Goal: Navigation & Orientation: Find specific page/section

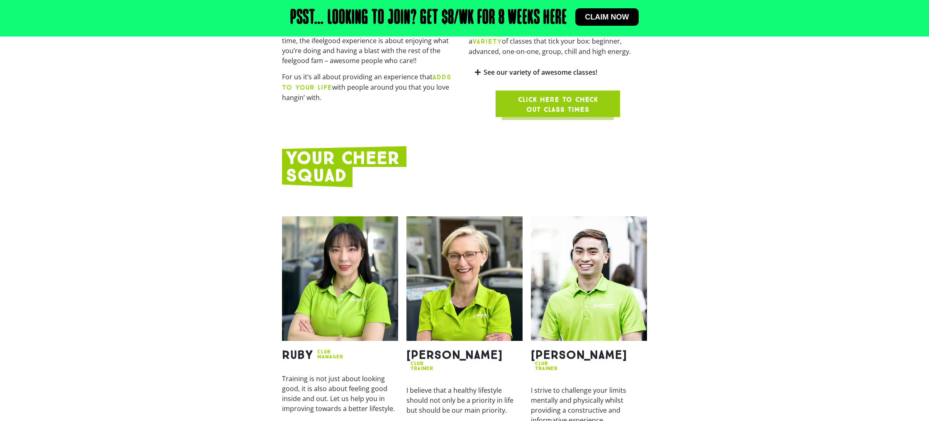
scroll to position [892, 0]
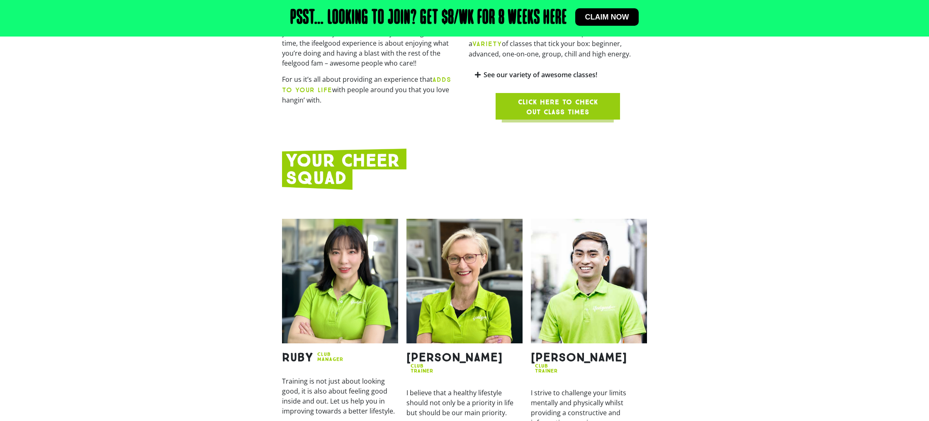
click at [613, 19] on span "Claim now" at bounding box center [607, 16] width 44 height 7
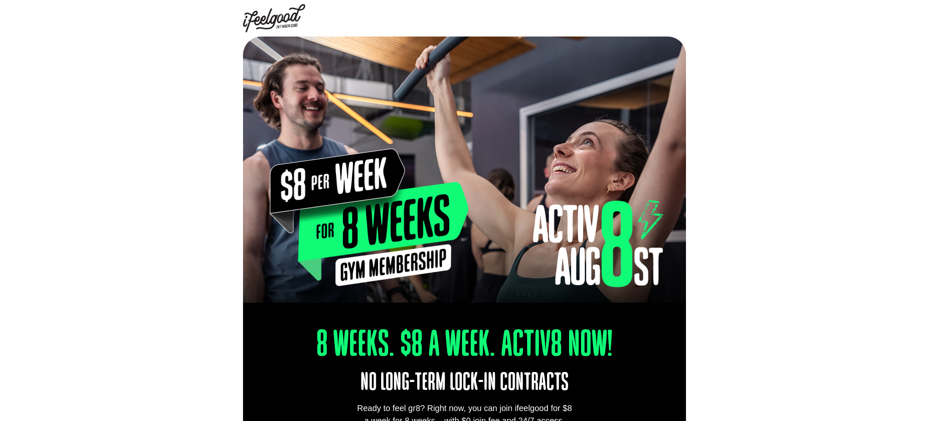
click at [268, 15] on img at bounding box center [274, 18] width 62 height 28
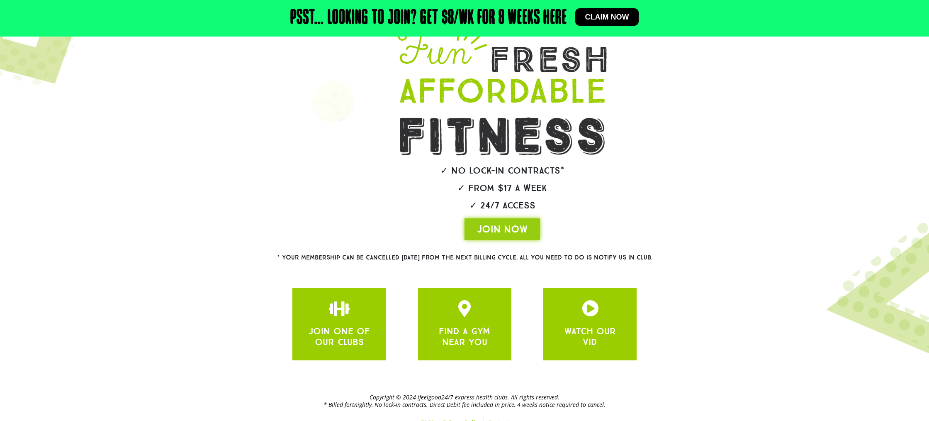
scroll to position [92, 0]
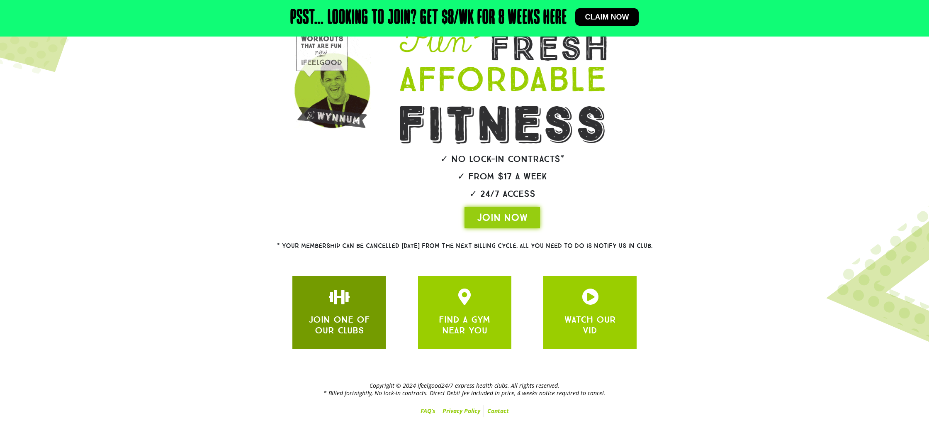
click at [330, 312] on div "JOIN ONE OF OUR CLUBS" at bounding box center [339, 312] width 68 height 48
click at [336, 314] on link "JOIN ONE OF OUR CLUBS" at bounding box center [339, 325] width 61 height 22
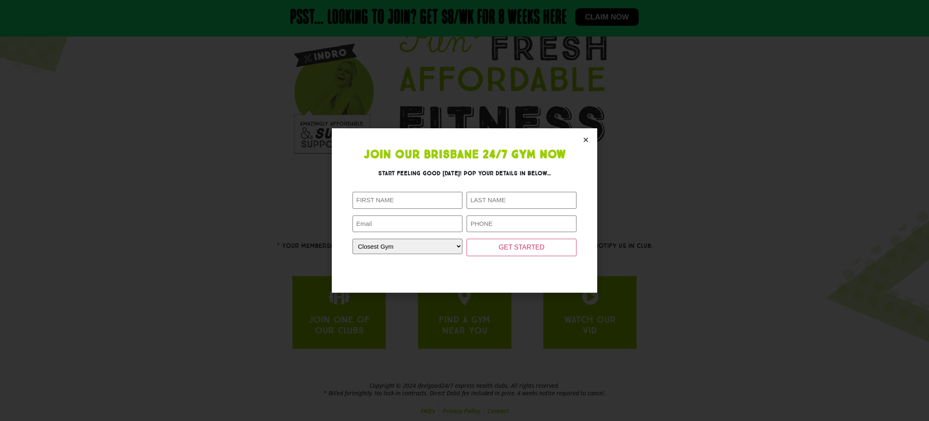
click at [587, 136] on icon "Close" at bounding box center [586, 139] width 6 height 6
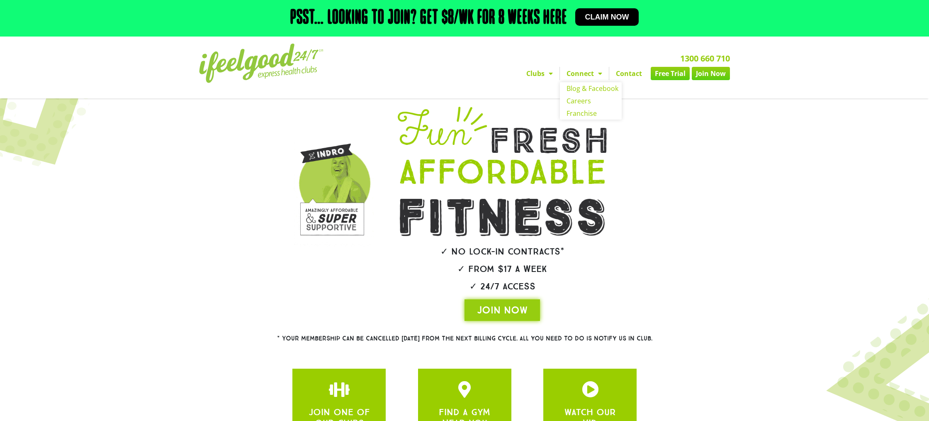
click at [560, 74] on link "Connect" at bounding box center [584, 73] width 49 height 13
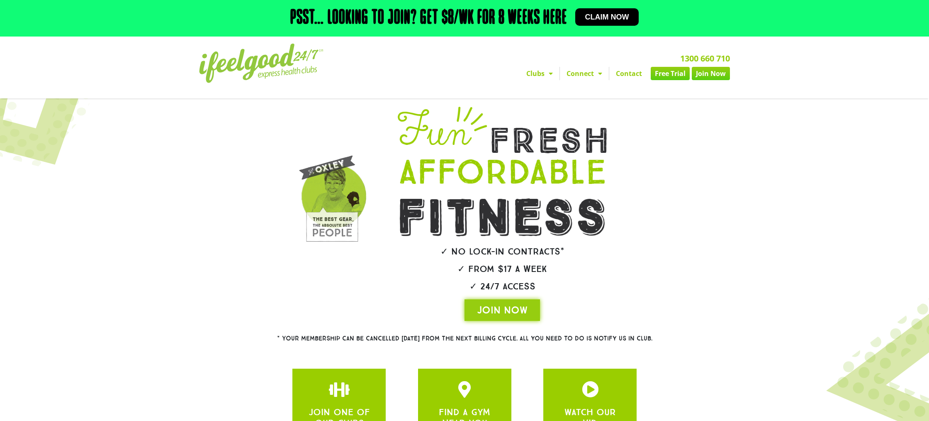
click at [594, 74] on span "Menu" at bounding box center [598, 73] width 8 height 15
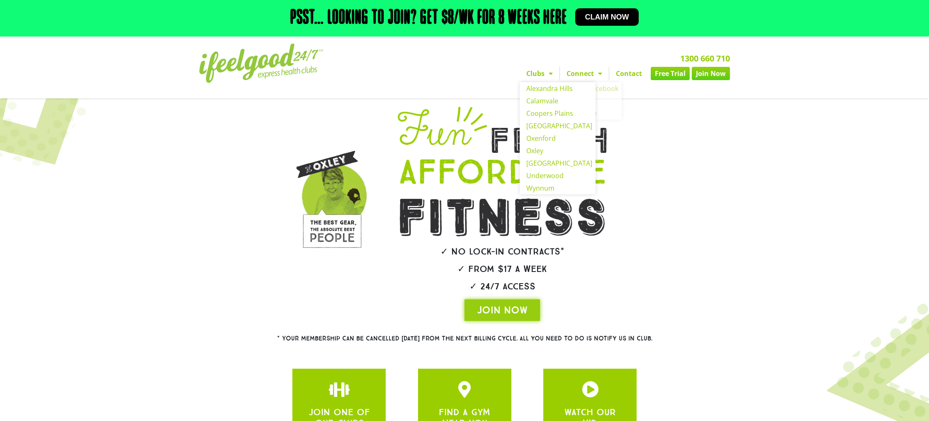
click at [545, 72] on span "Menu" at bounding box center [549, 73] width 8 height 15
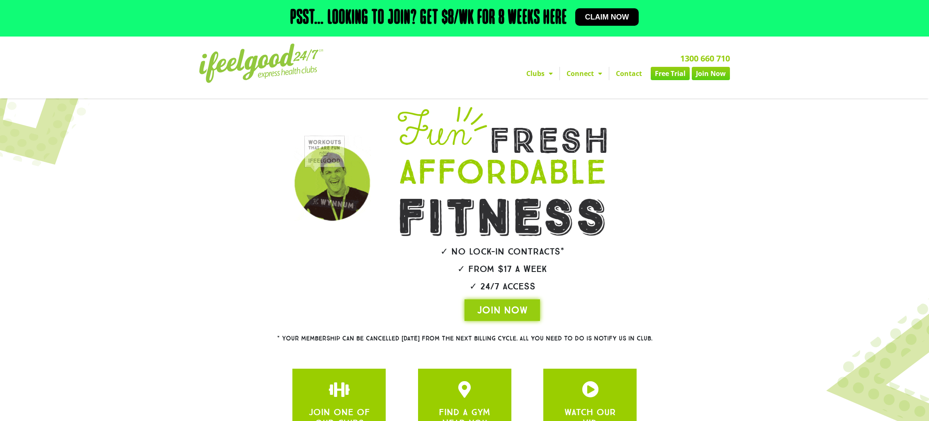
click at [545, 73] on span "Menu" at bounding box center [549, 73] width 8 height 15
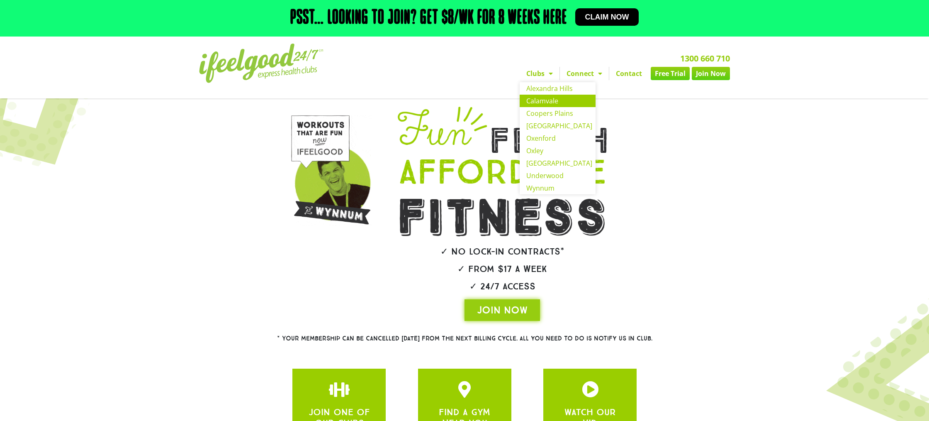
click at [520, 102] on link "Calamvale" at bounding box center [558, 101] width 76 height 12
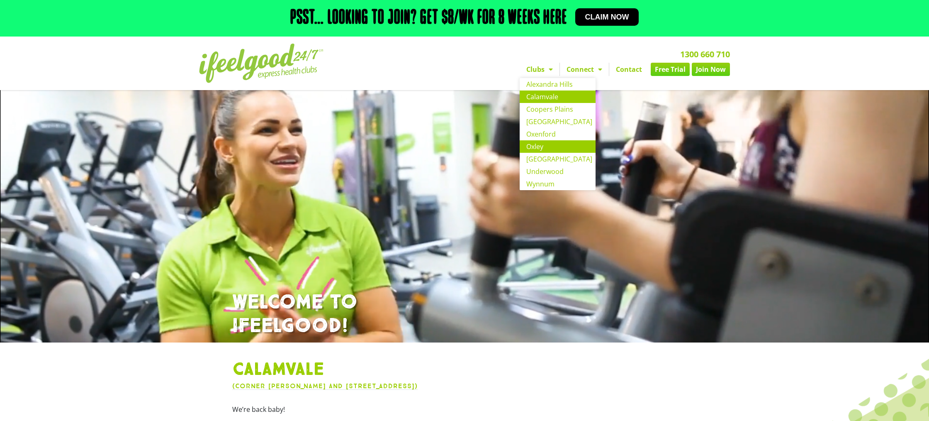
scroll to position [0, 0]
click at [520, 169] on link "Underwood" at bounding box center [558, 171] width 76 height 12
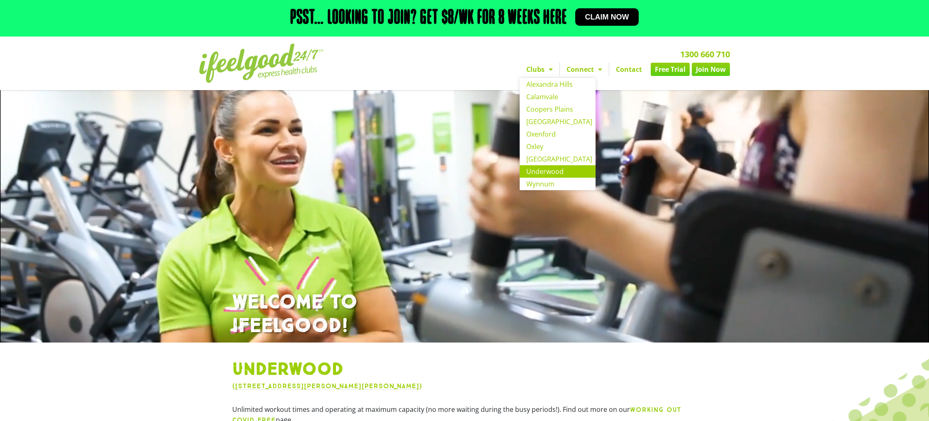
click at [545, 70] on span "Menu" at bounding box center [549, 69] width 8 height 15
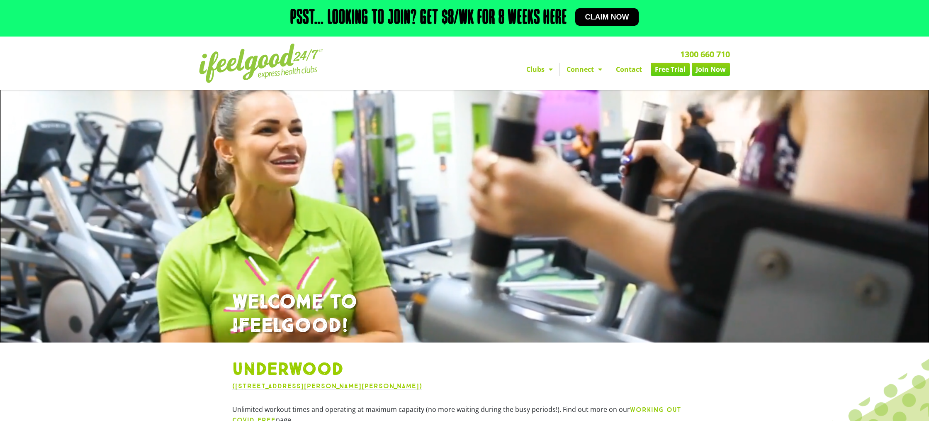
click at [545, 70] on span "Menu" at bounding box center [549, 69] width 8 height 15
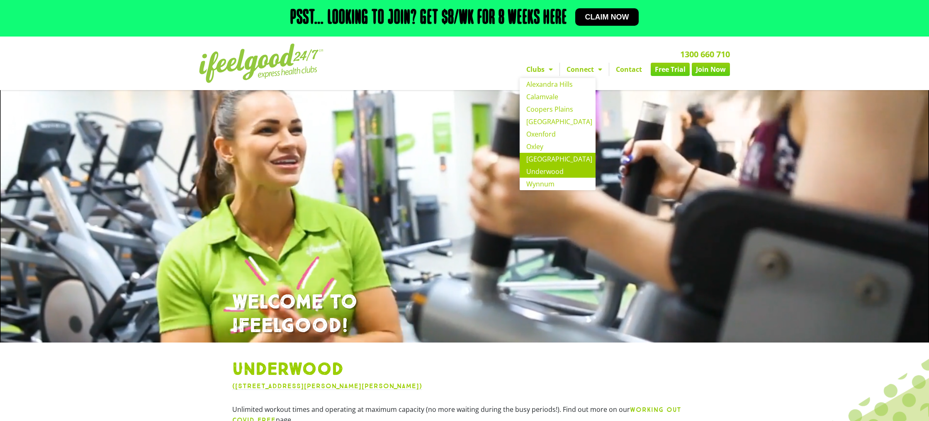
click at [523, 159] on link "[GEOGRAPHIC_DATA]" at bounding box center [558, 159] width 76 height 12
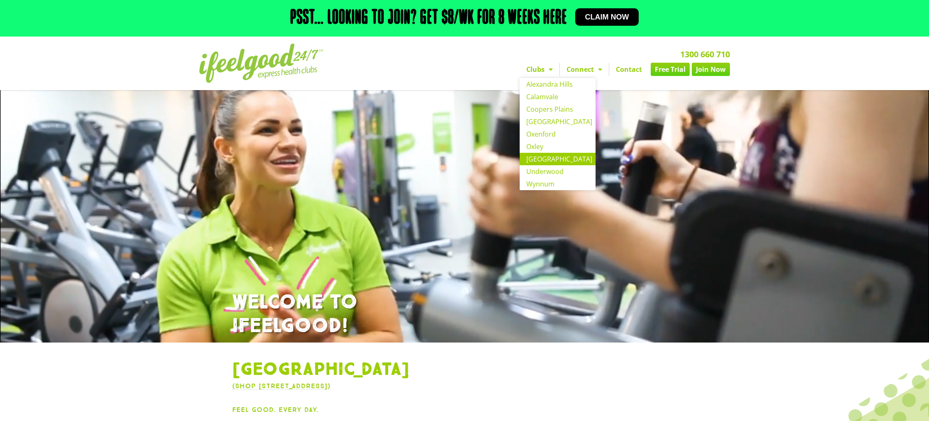
click at [523, 67] on link "Clubs" at bounding box center [540, 69] width 40 height 13
click at [545, 70] on span "Menu" at bounding box center [549, 69] width 8 height 15
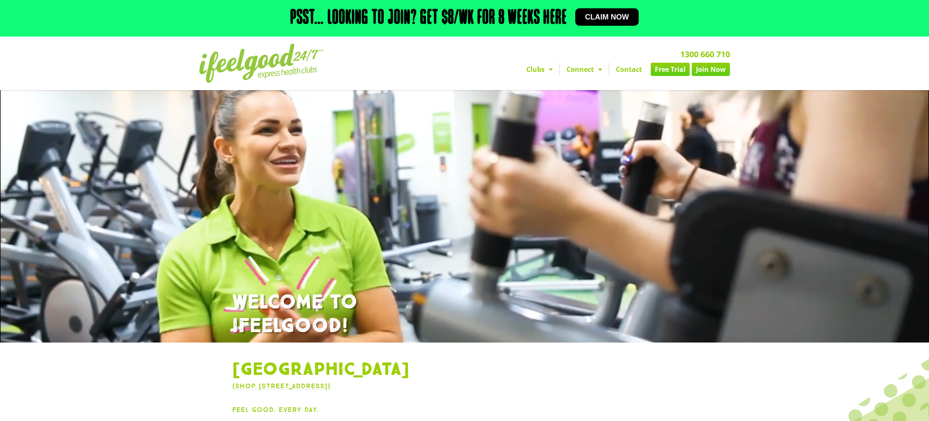
click at [545, 70] on span "Menu" at bounding box center [549, 69] width 8 height 15
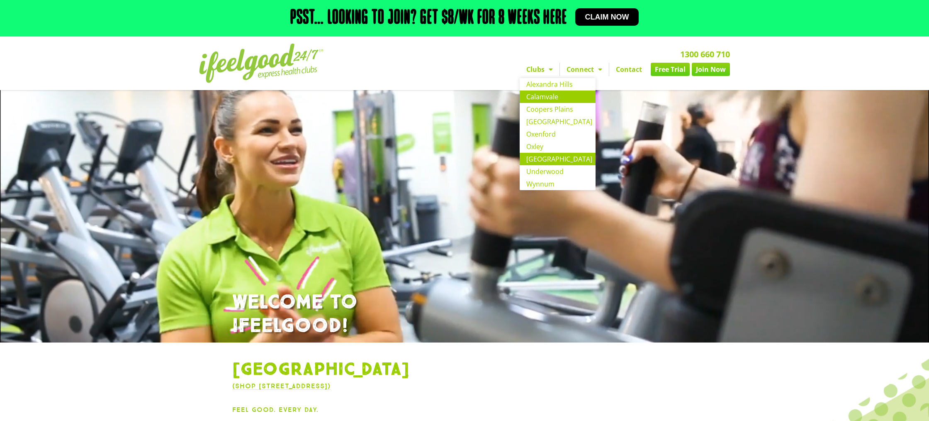
click at [520, 98] on link "Calamvale" at bounding box center [558, 96] width 76 height 12
